Goal: Find contact information: Find contact information

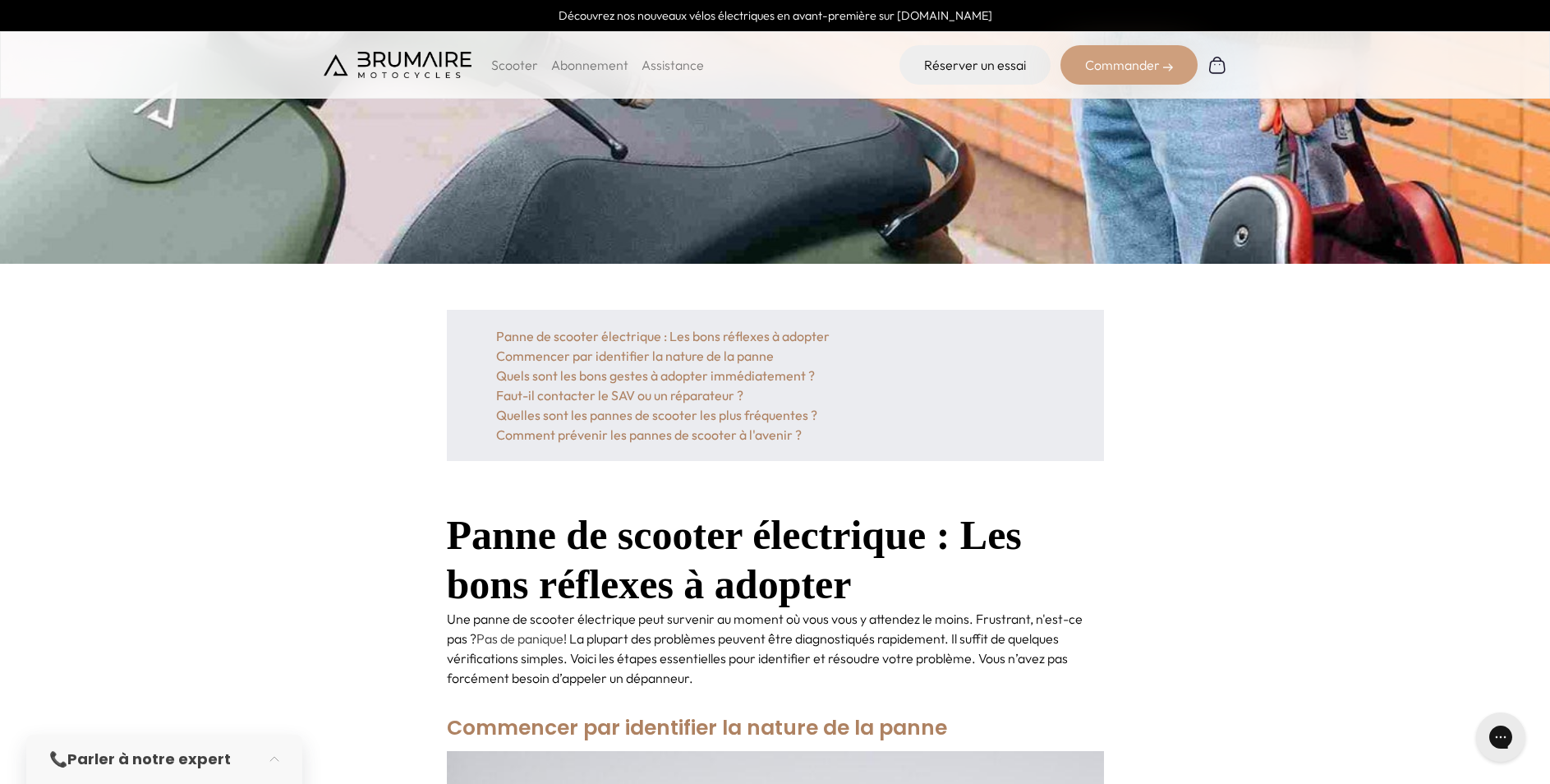
scroll to position [411, 0]
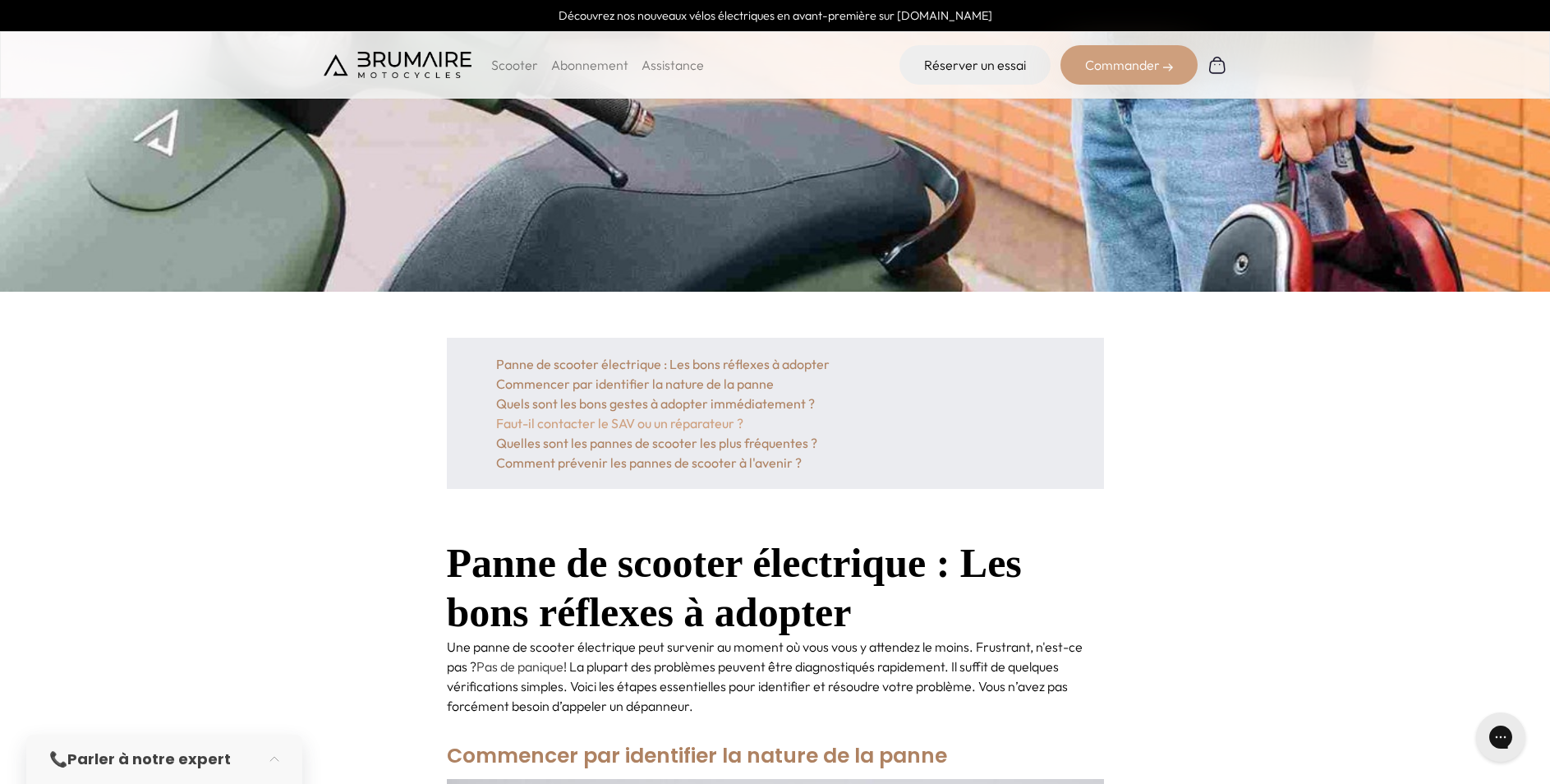
click at [697, 420] on link "Faut-il contacter le SAV ou un réparateur ?" at bounding box center [775, 423] width 559 height 19
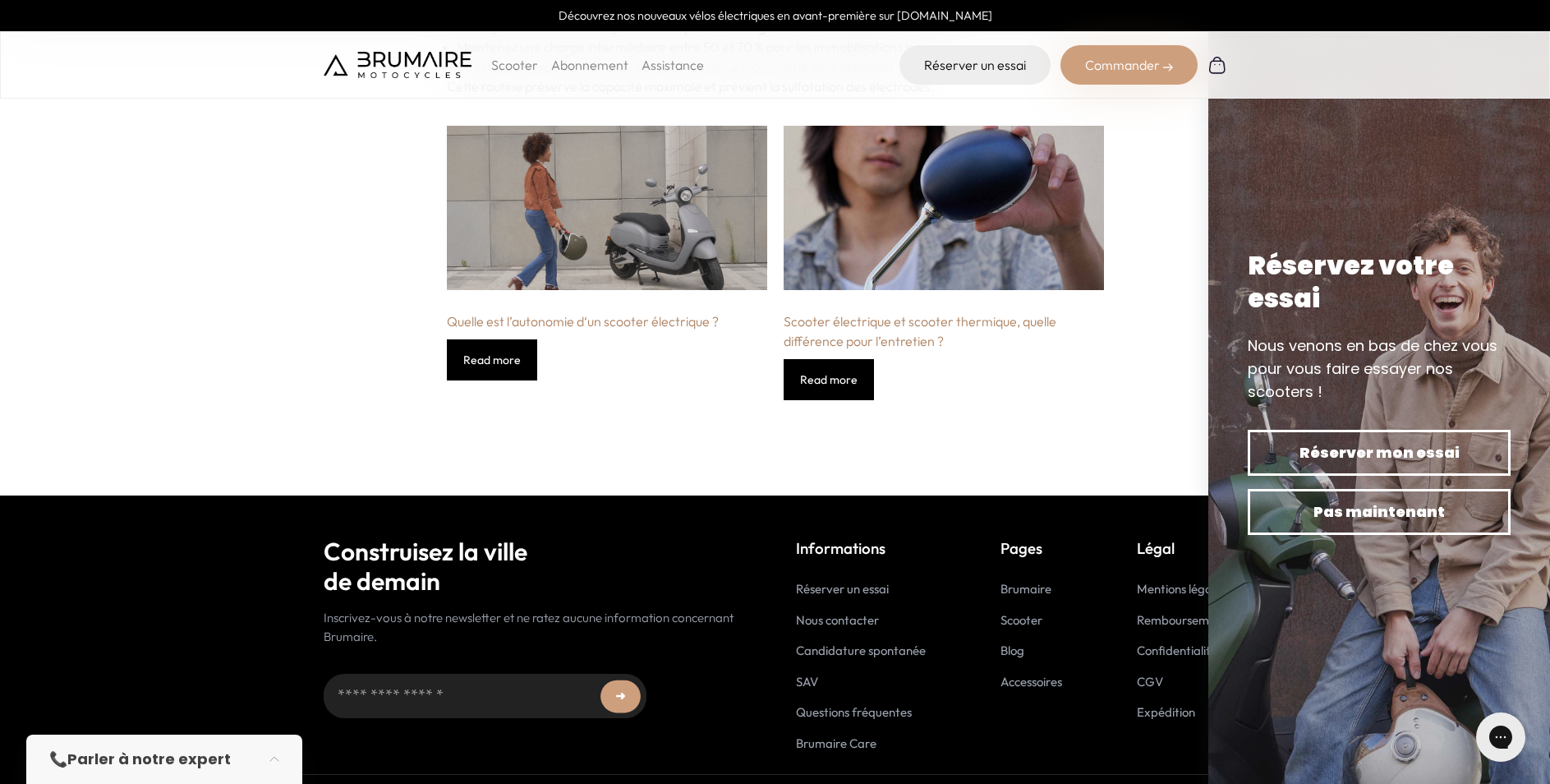
scroll to position [5476, 0]
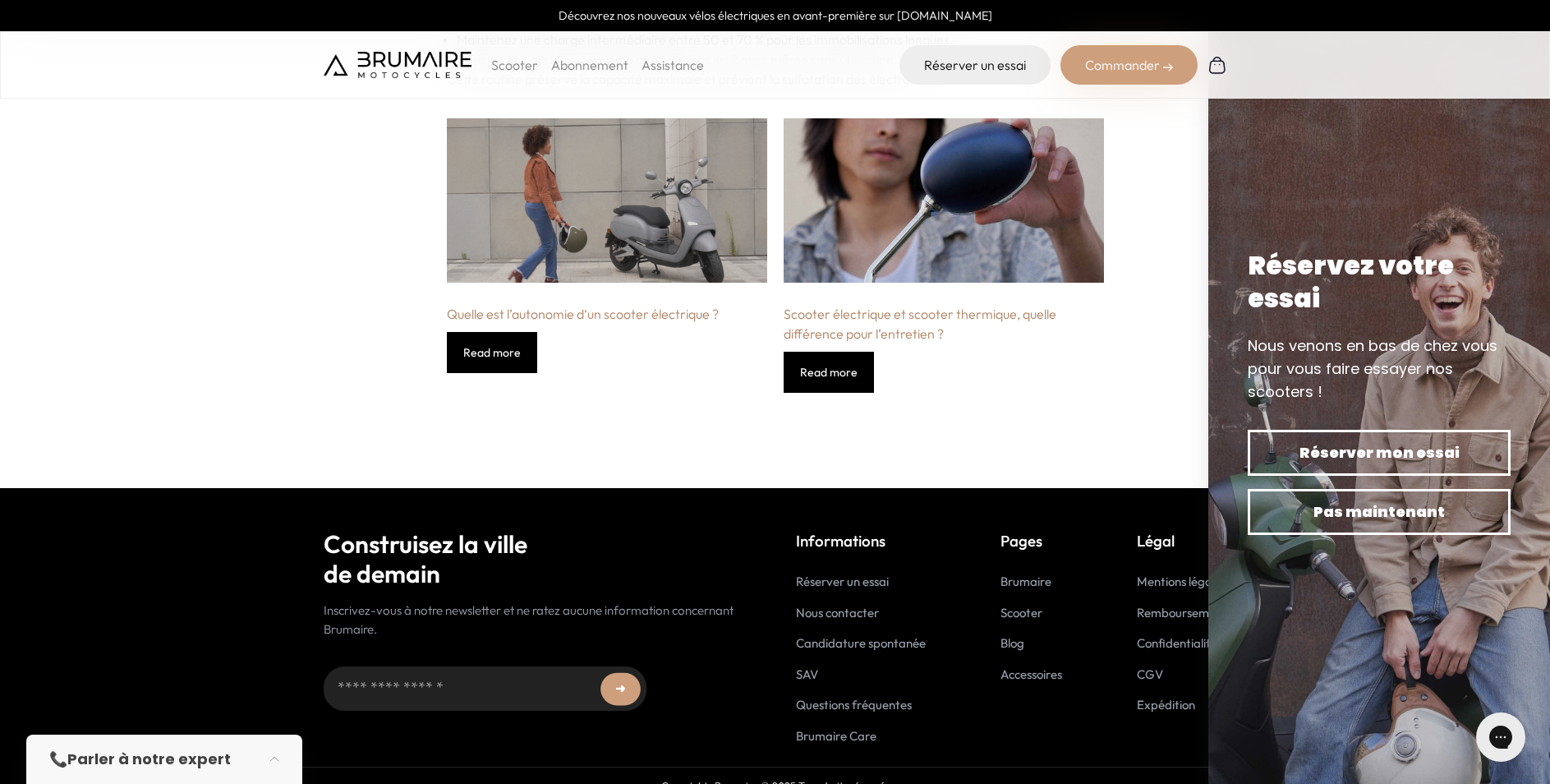
click at [831, 604] on link "Nous contacter" at bounding box center [838, 612] width 83 height 16
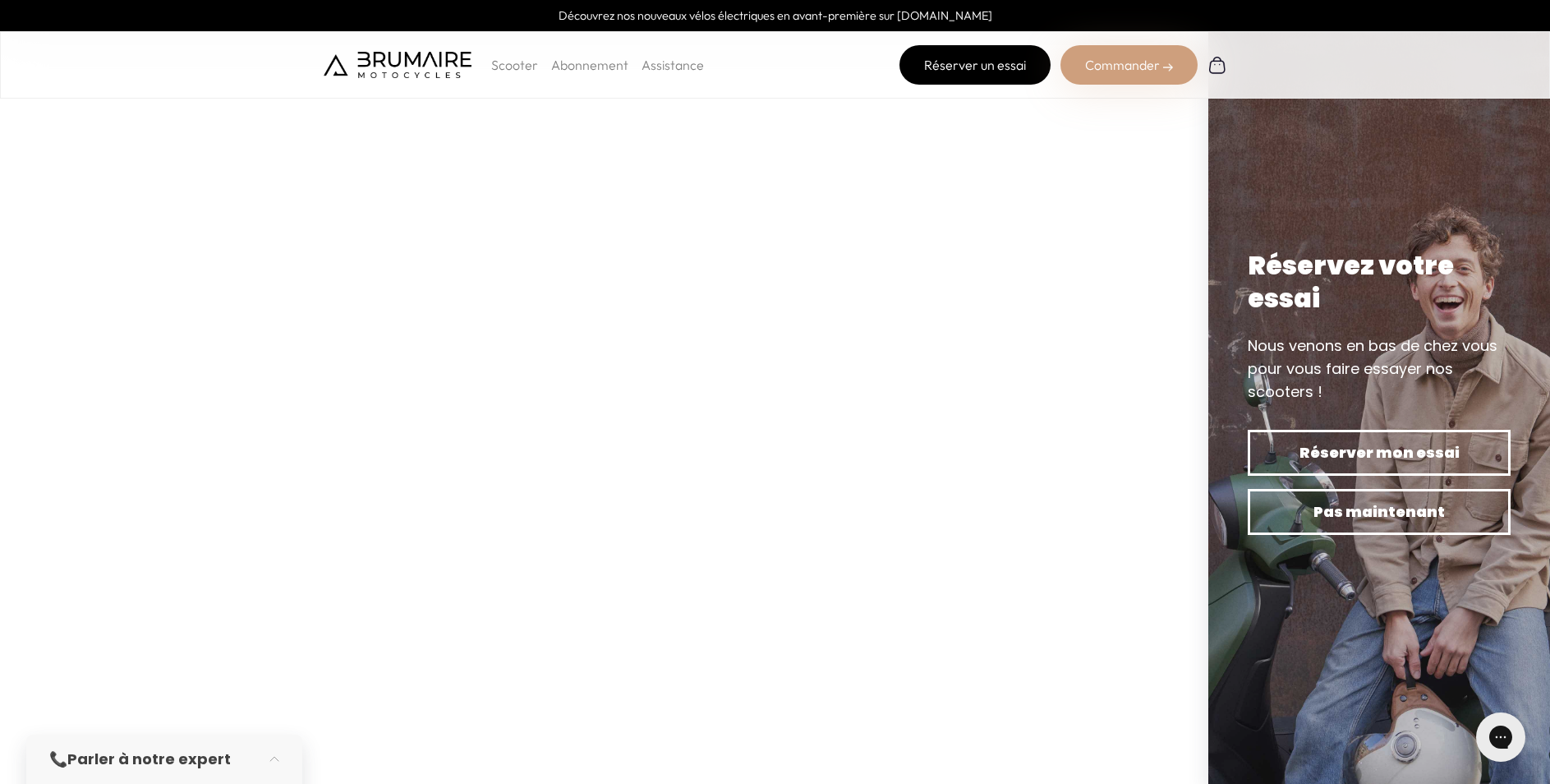
click at [982, 57] on link "Réserver un essai" at bounding box center [975, 64] width 151 height 40
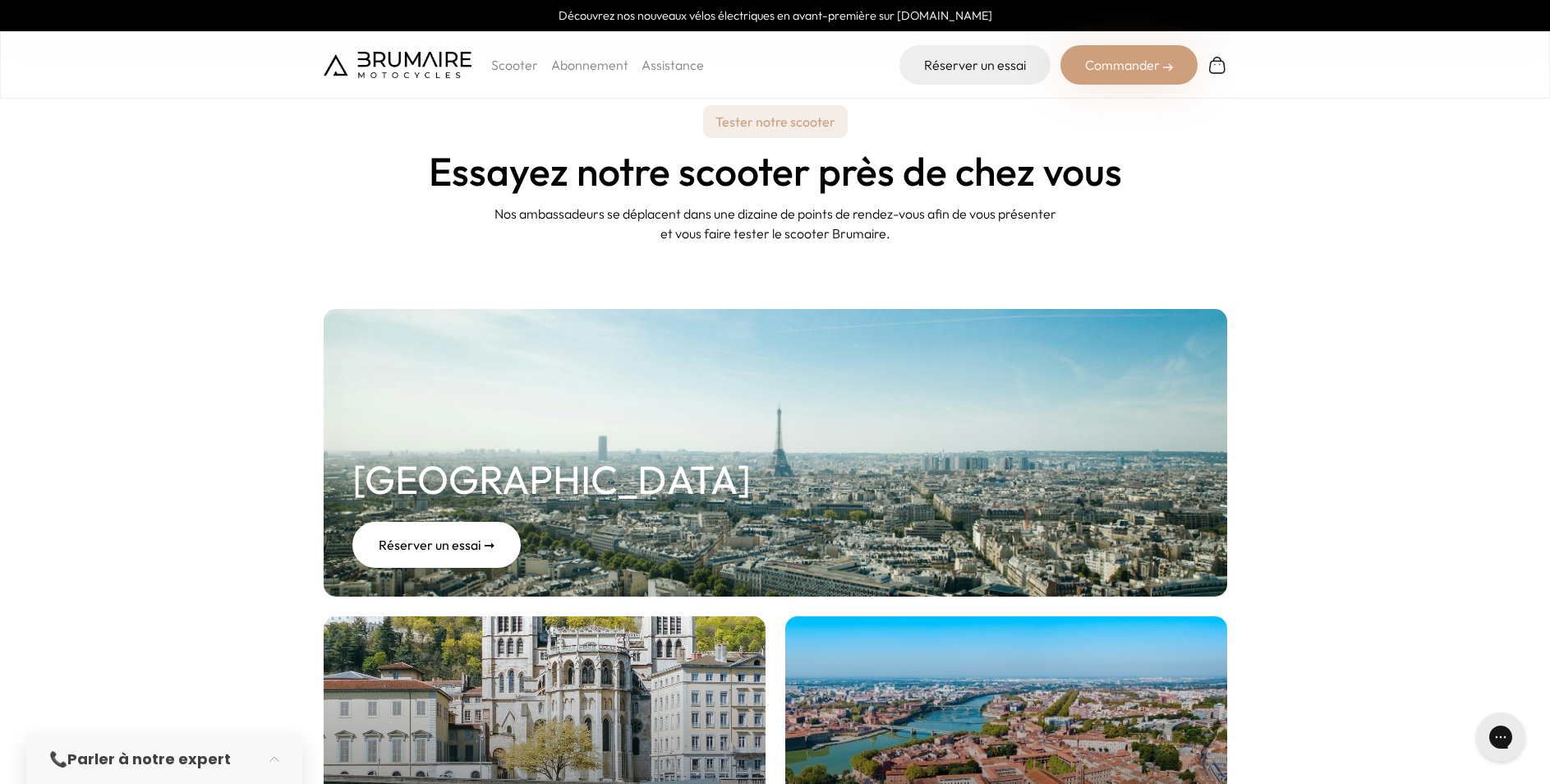
click at [690, 70] on link "Assistance" at bounding box center [672, 64] width 62 height 17
